Goal: Book appointment/travel/reservation

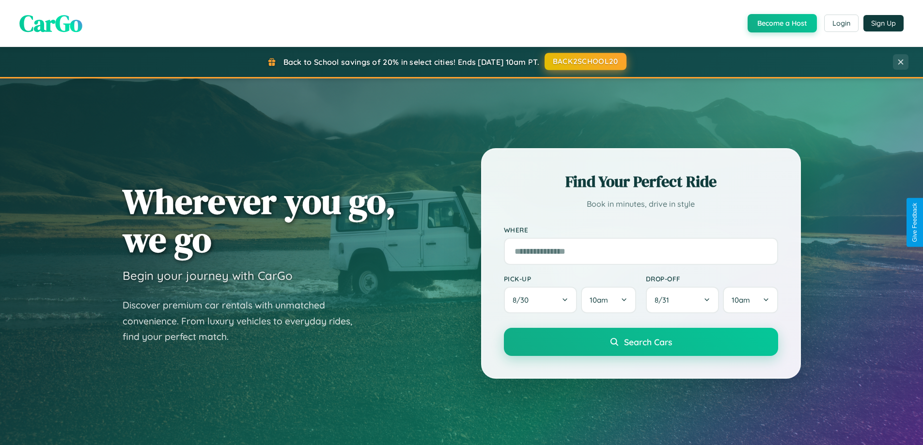
click at [585, 62] on button "BACK2SCHOOL20" at bounding box center [586, 61] width 82 height 17
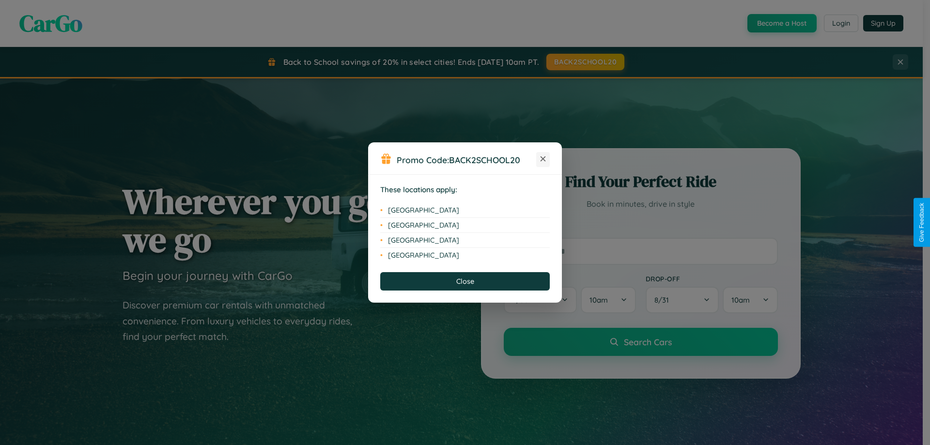
click at [543, 159] on icon at bounding box center [543, 158] width 5 height 5
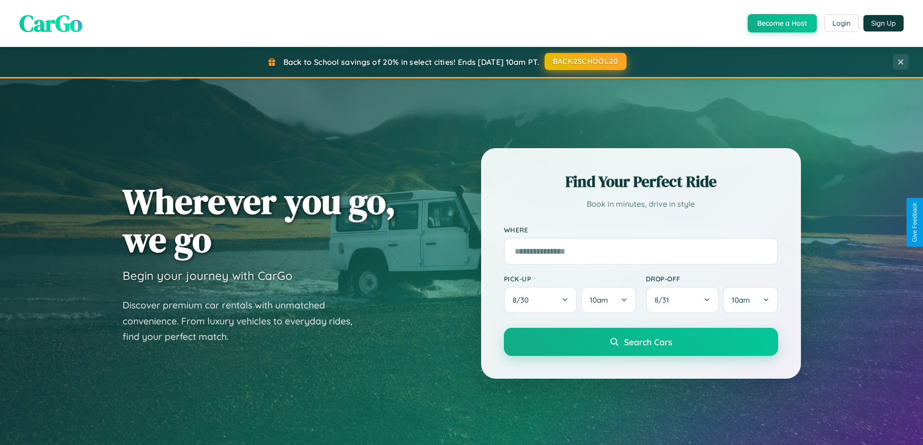
click at [585, 62] on button "BACK2SCHOOL20" at bounding box center [586, 61] width 82 height 17
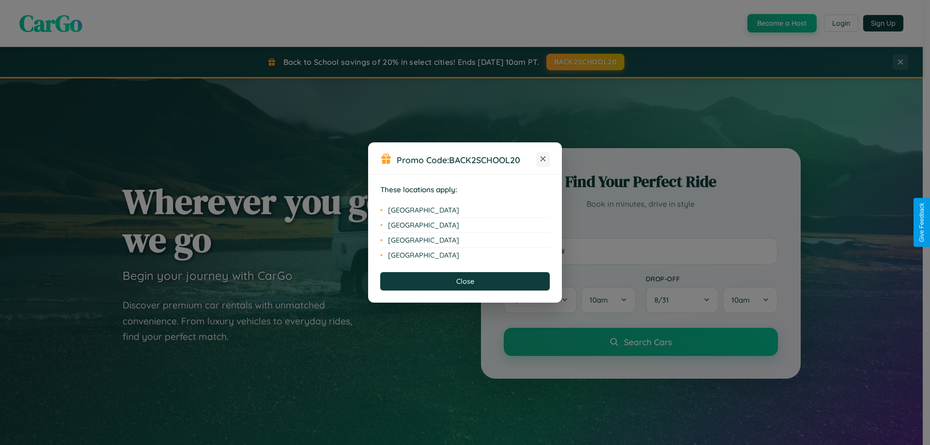
click at [543, 159] on icon at bounding box center [543, 158] width 5 height 5
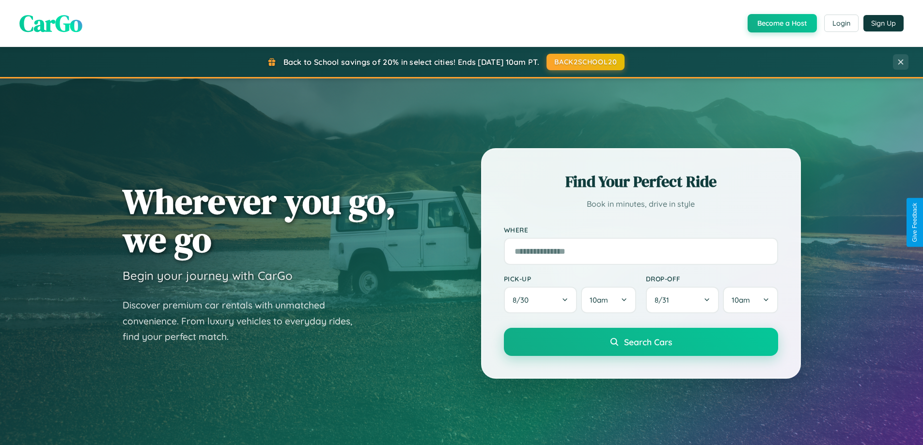
scroll to position [1557, 0]
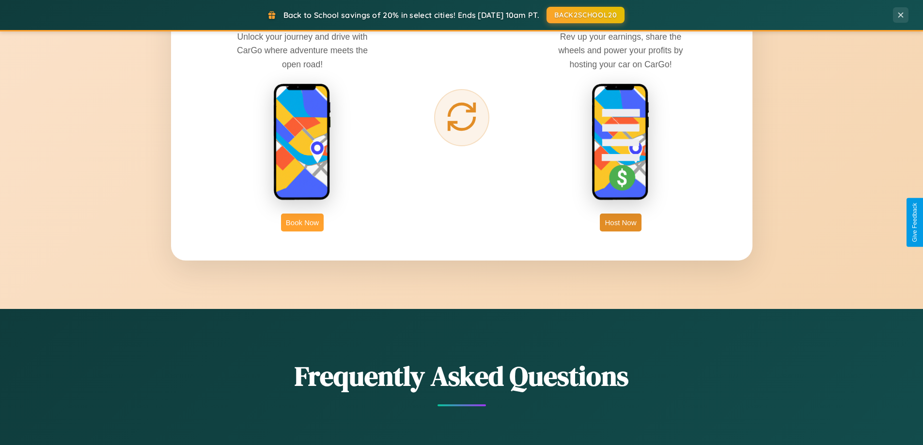
click at [302, 222] on button "Book Now" at bounding box center [302, 223] width 43 height 18
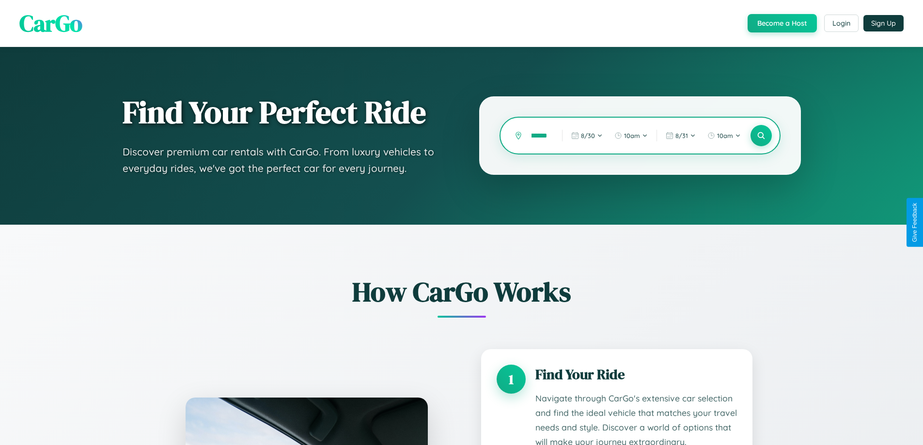
type input "*********"
